Goal: Browse casually: Explore the website without a specific task or goal

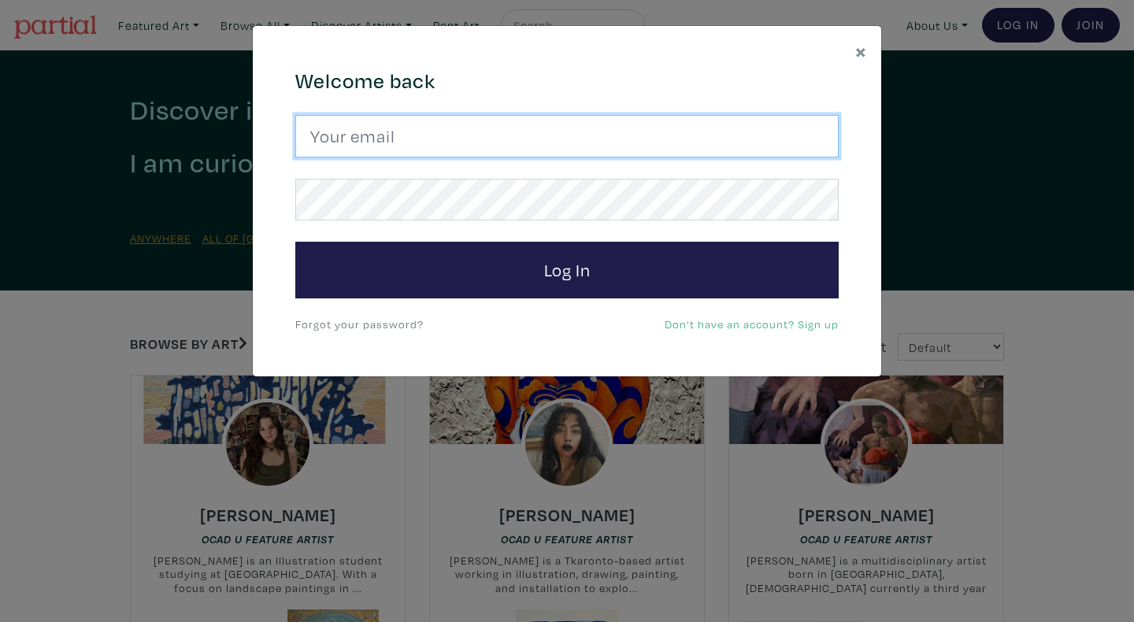
click at [472, 132] on input "email" at bounding box center [567, 136] width 544 height 43
click at [411, 131] on input "email" at bounding box center [567, 136] width 544 height 43
type input "t.atallah03@gmail.com"
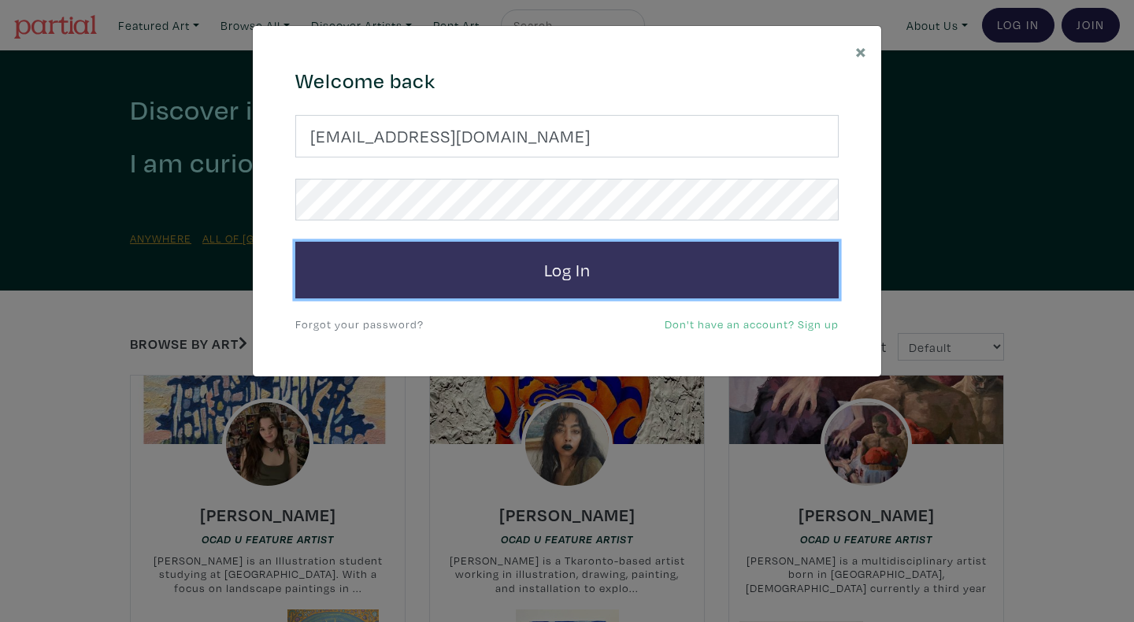
click at [473, 253] on button "Log In" at bounding box center [567, 270] width 544 height 57
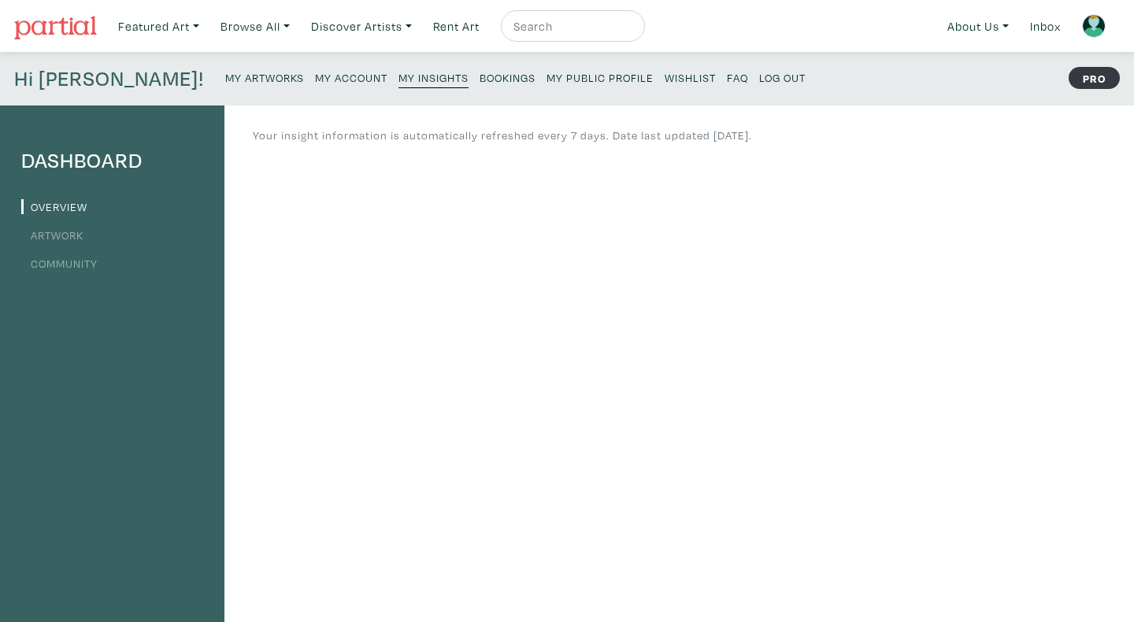
click at [76, 233] on link "Artwork" at bounding box center [52, 235] width 62 height 15
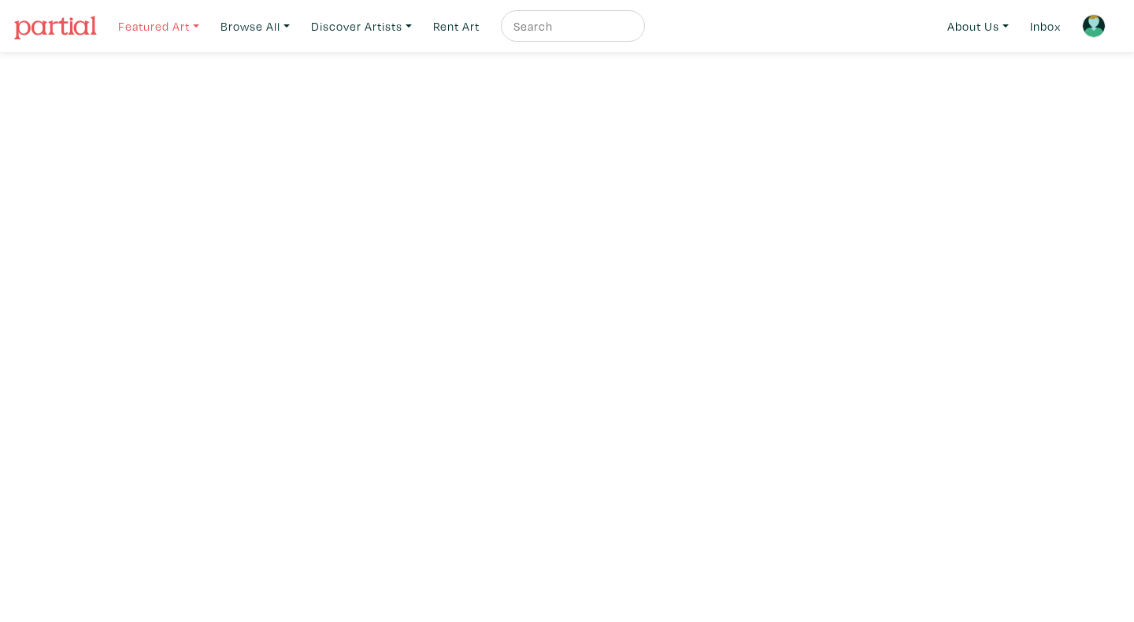
click at [184, 21] on link "Featured Art" at bounding box center [158, 26] width 95 height 32
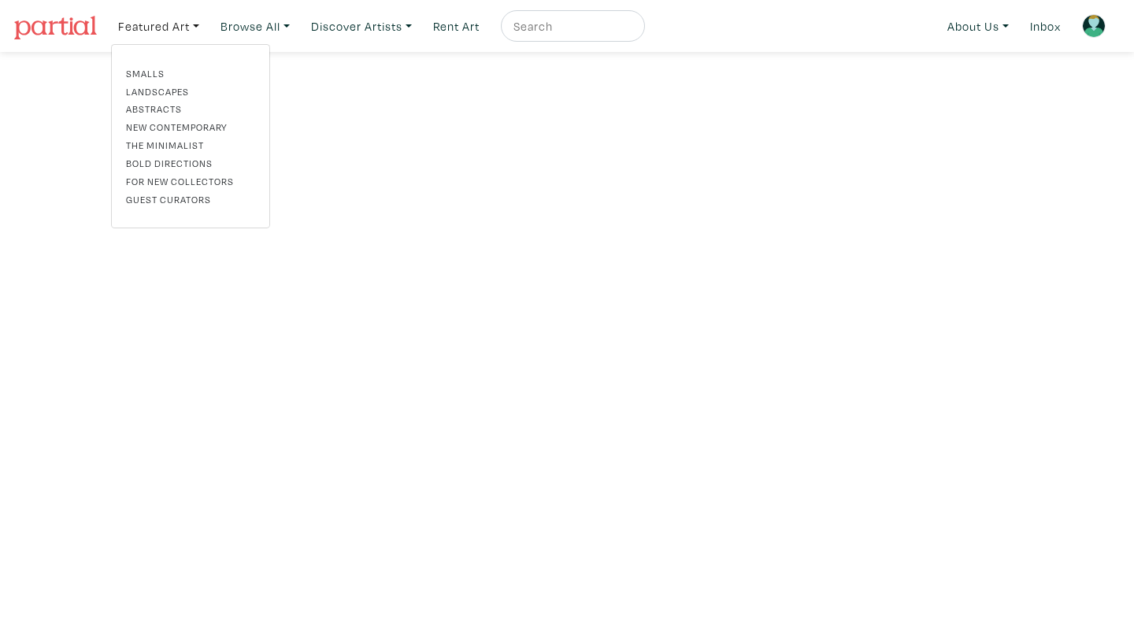
click at [165, 106] on link "Abstracts" at bounding box center [190, 109] width 129 height 14
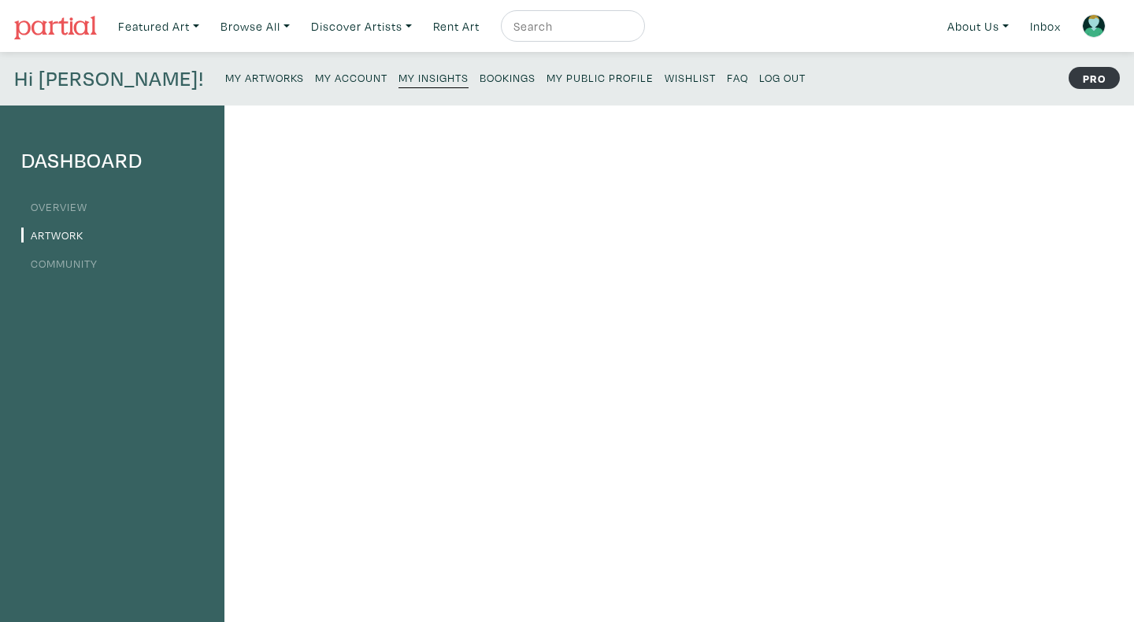
click at [225, 80] on small "My Artworks" at bounding box center [264, 77] width 79 height 15
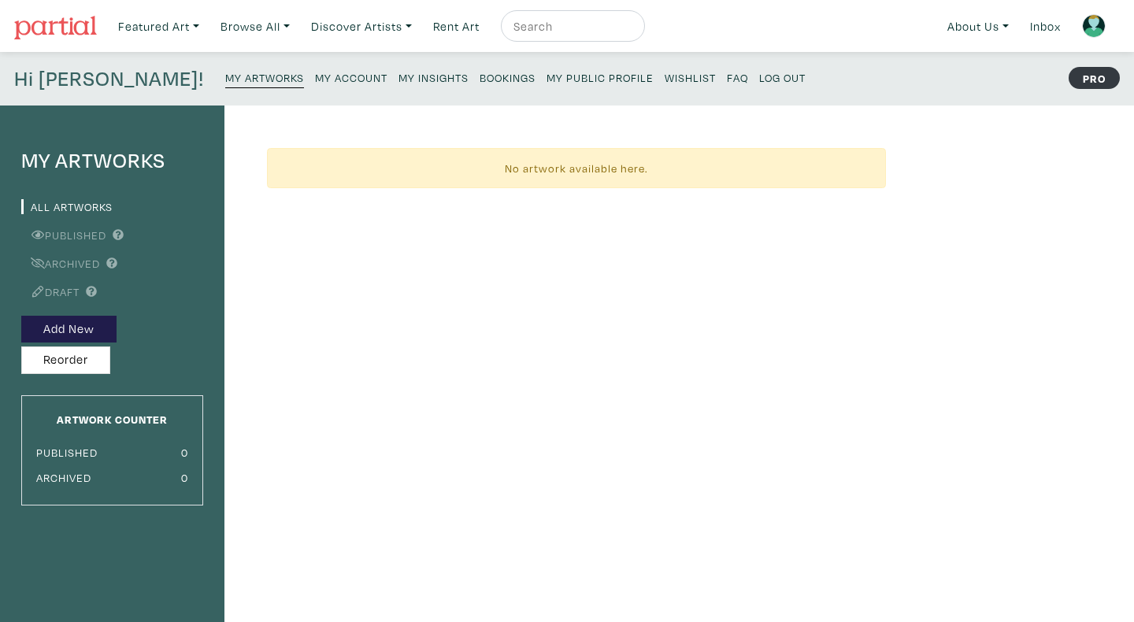
click at [72, 236] on link "Published" at bounding box center [63, 235] width 85 height 15
click at [54, 29] on img at bounding box center [55, 28] width 83 height 24
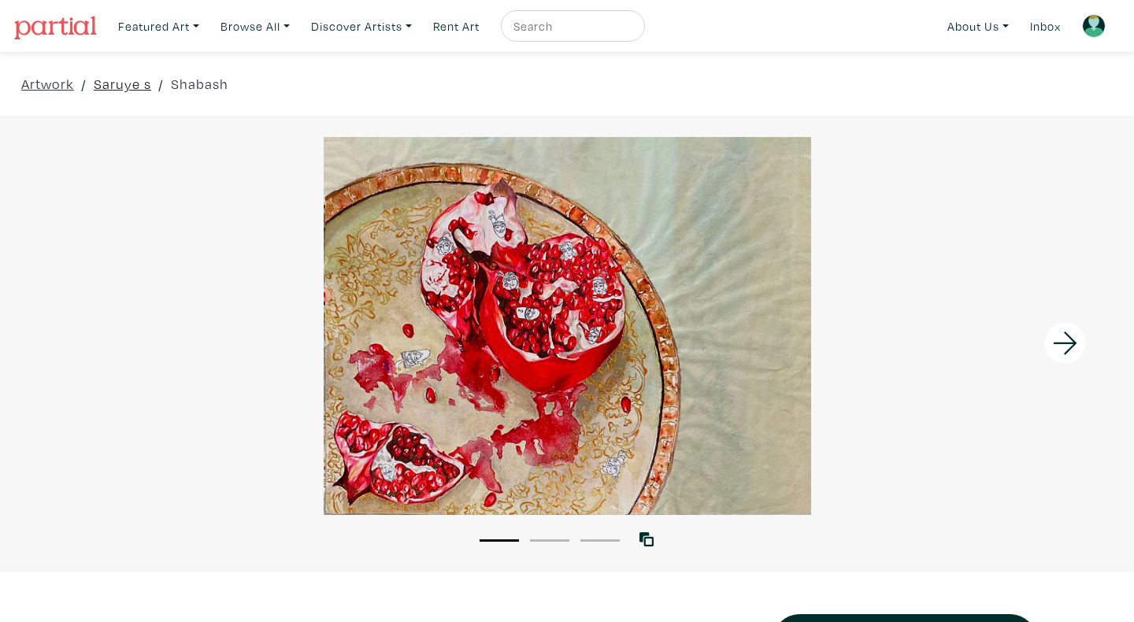
click at [123, 86] on link "Saruye s" at bounding box center [123, 83] width 58 height 21
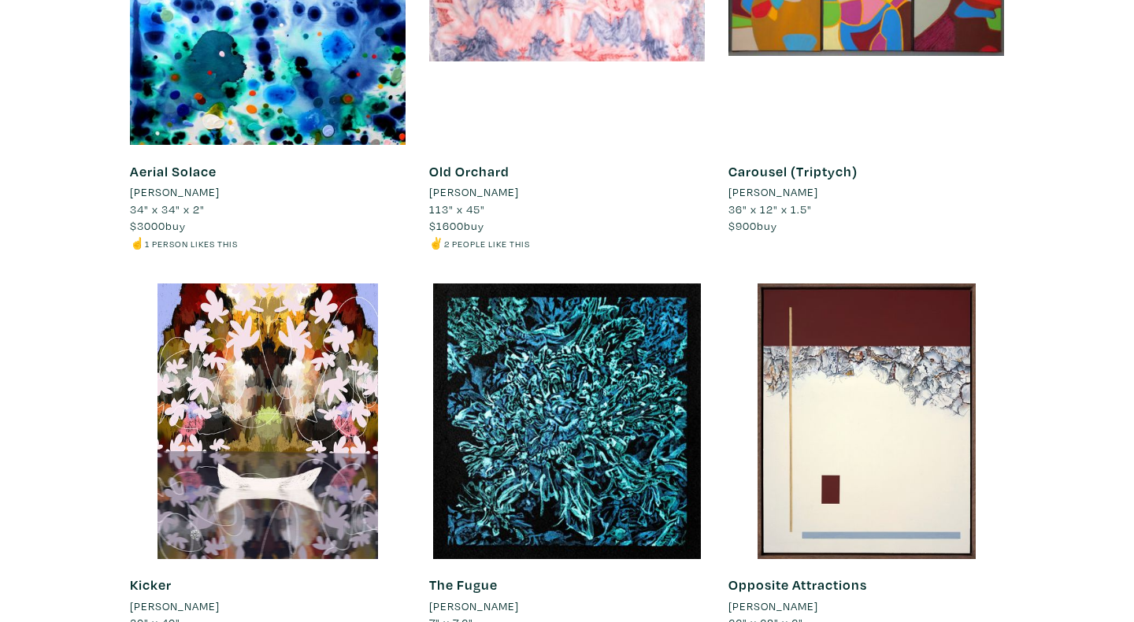
scroll to position [1577, 0]
